Goal: Find specific page/section: Find specific page/section

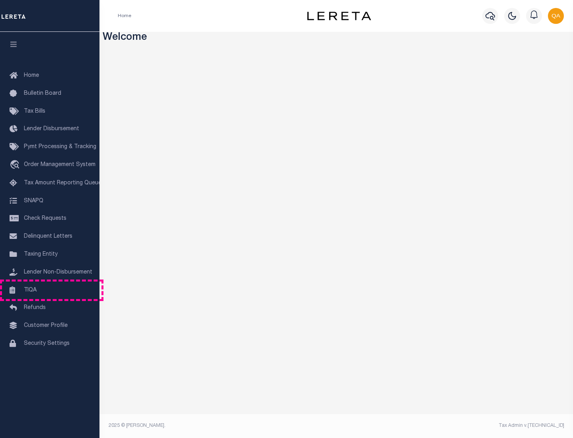
click at [50, 290] on link "TIQA" at bounding box center [49, 290] width 99 height 18
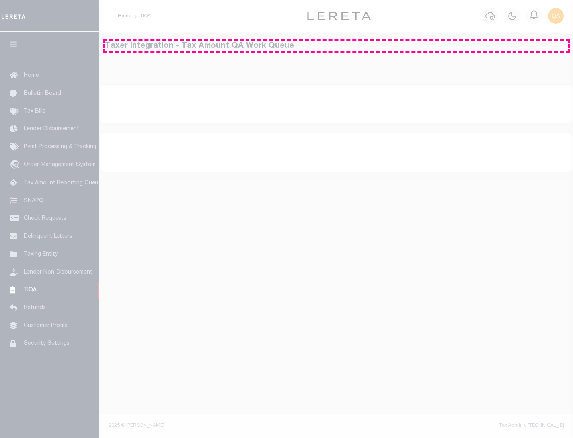
select select "200"
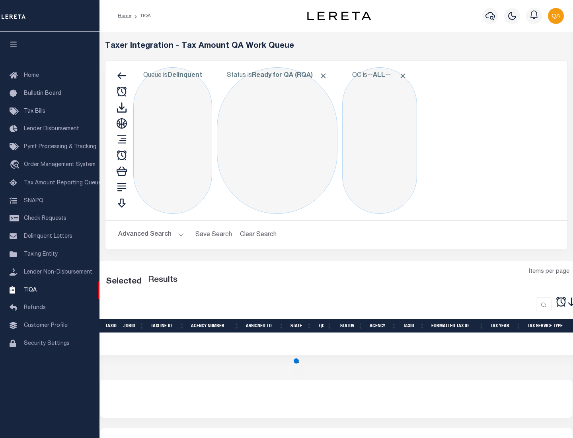
select select "200"
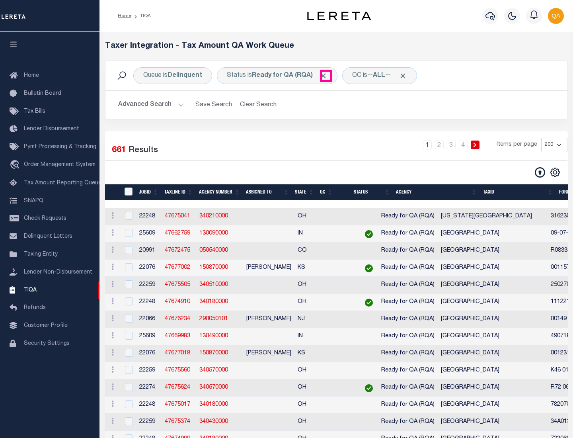
click at [326, 76] on span "Click to Remove" at bounding box center [323, 76] width 8 height 8
